Goal: Task Accomplishment & Management: Complete application form

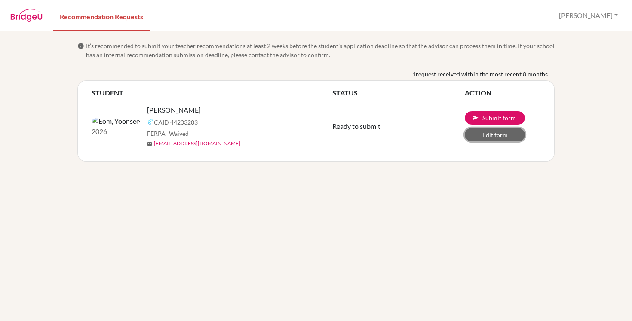
click at [500, 134] on link "Edit form" at bounding box center [494, 134] width 60 height 13
